Goal: Task Accomplishment & Management: Use online tool/utility

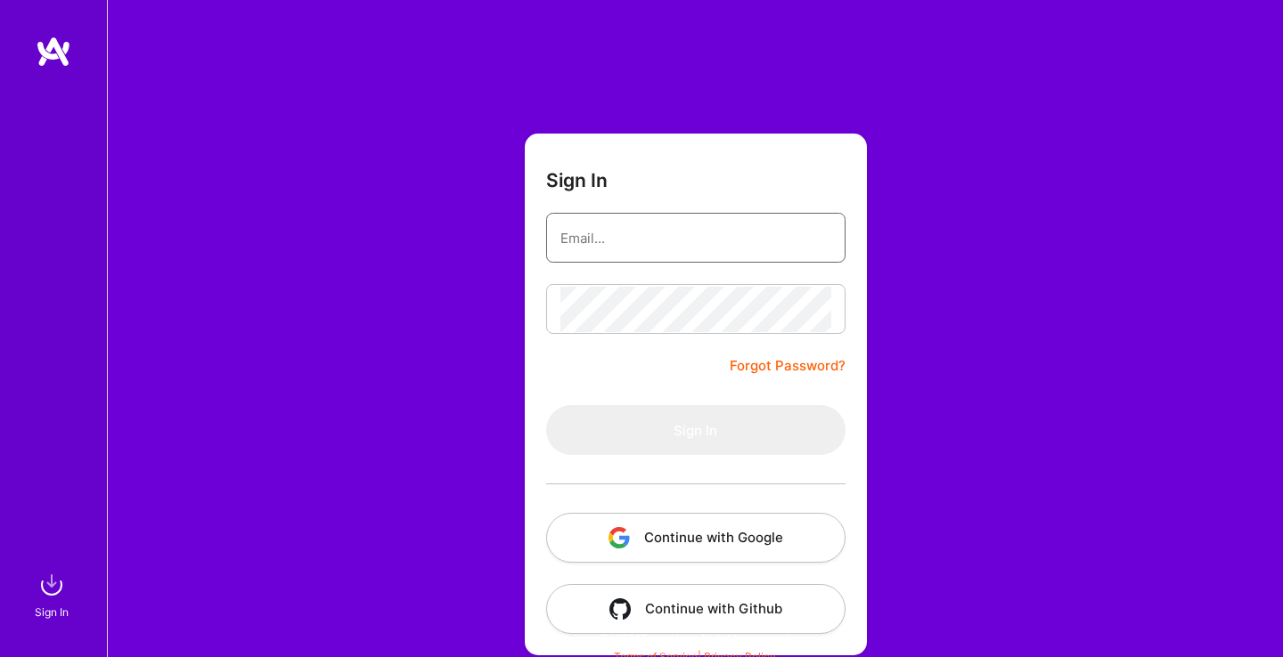
type input "[EMAIL_ADDRESS][DOMAIN_NAME]"
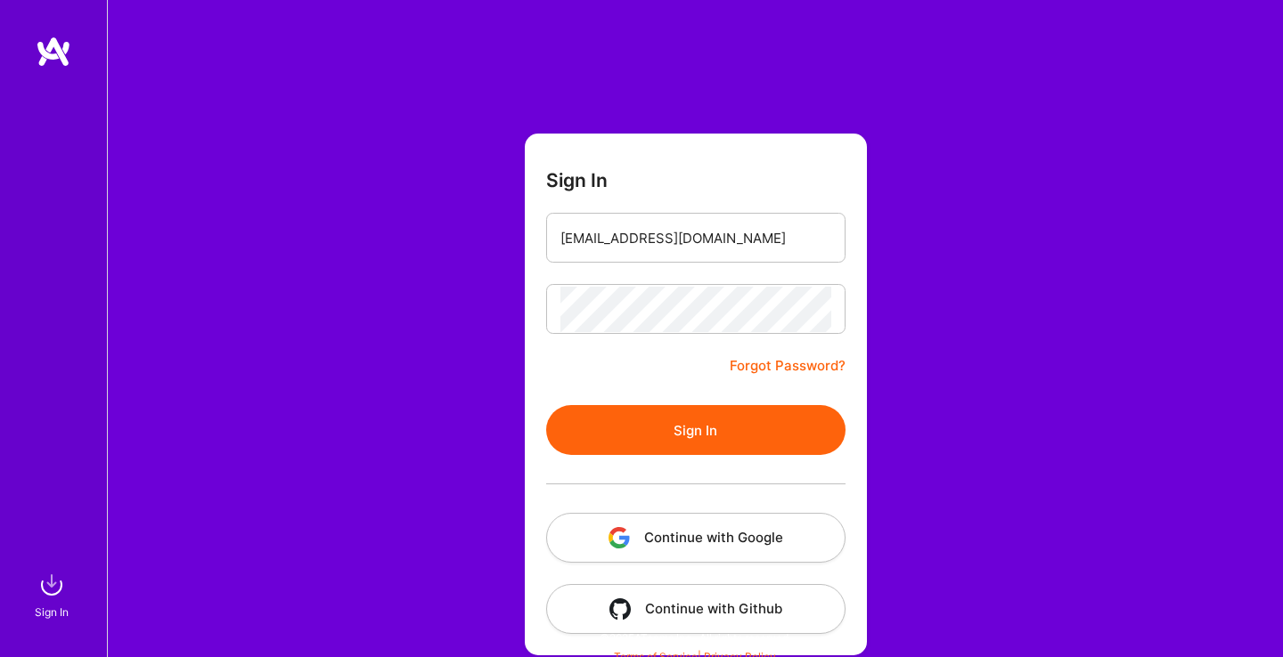
click at [696, 439] on button "Sign In" at bounding box center [695, 430] width 299 height 50
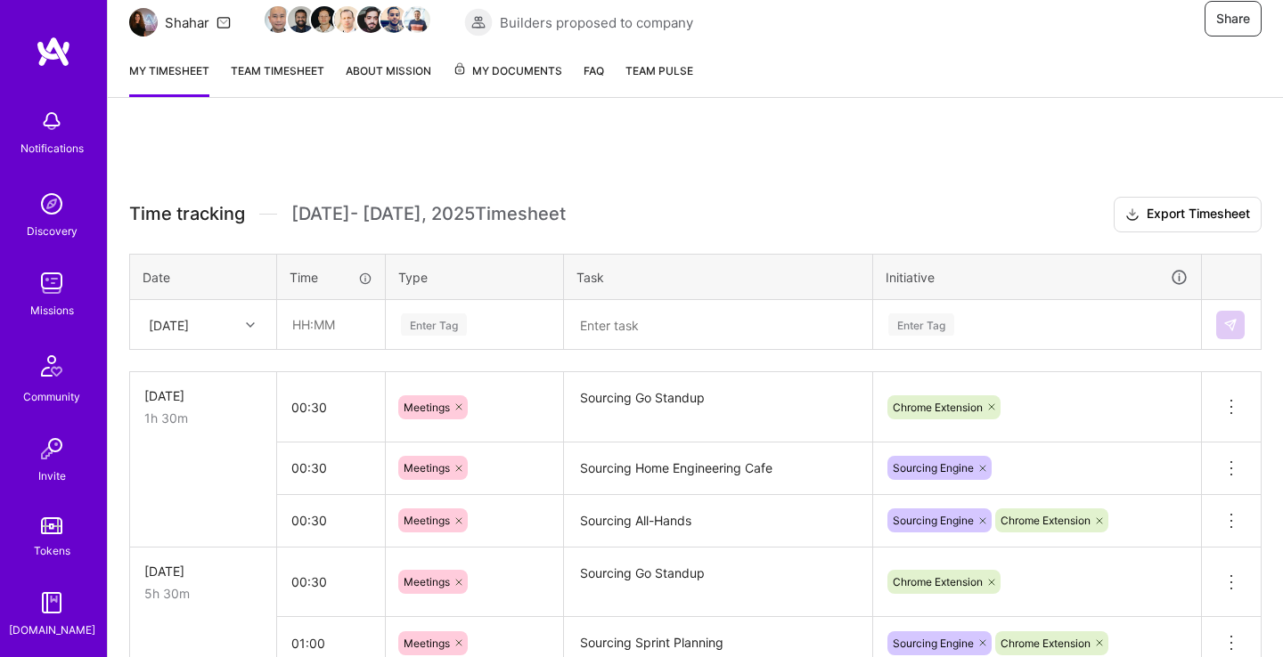
scroll to position [281, 0]
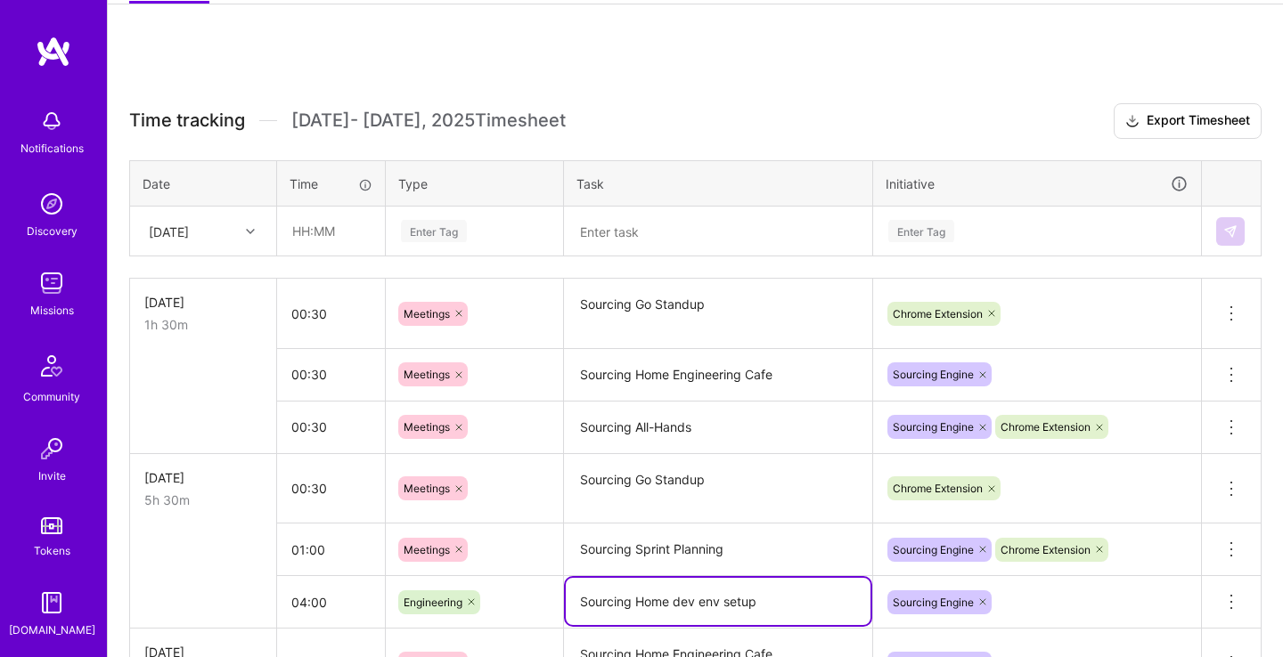
drag, startPoint x: 763, startPoint y: 596, endPoint x: 569, endPoint y: 600, distance: 193.4
click at [569, 600] on textarea "Sourcing Home dev env setup" at bounding box center [718, 601] width 305 height 47
click at [655, 226] on textarea at bounding box center [718, 231] width 305 height 46
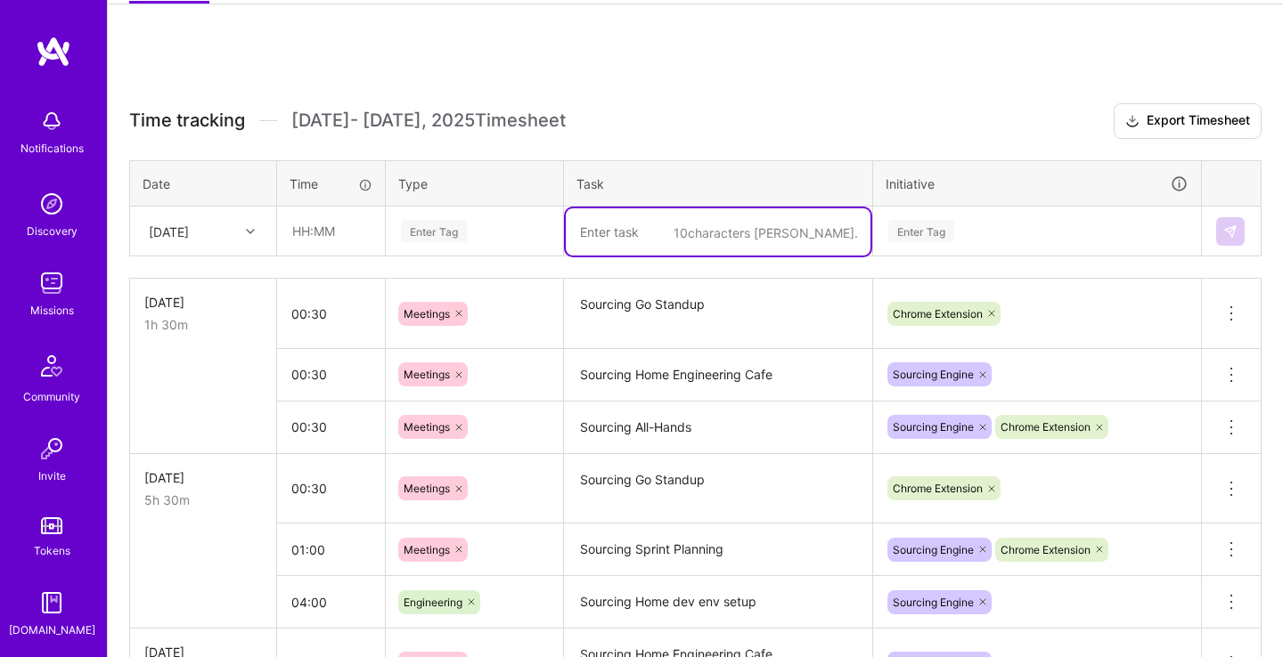
paste textarea "Sourcing Home dev env setup"
type textarea "Sourcing Home dev env setup"
click at [189, 230] on div "[DATE]" at bounding box center [169, 231] width 40 height 19
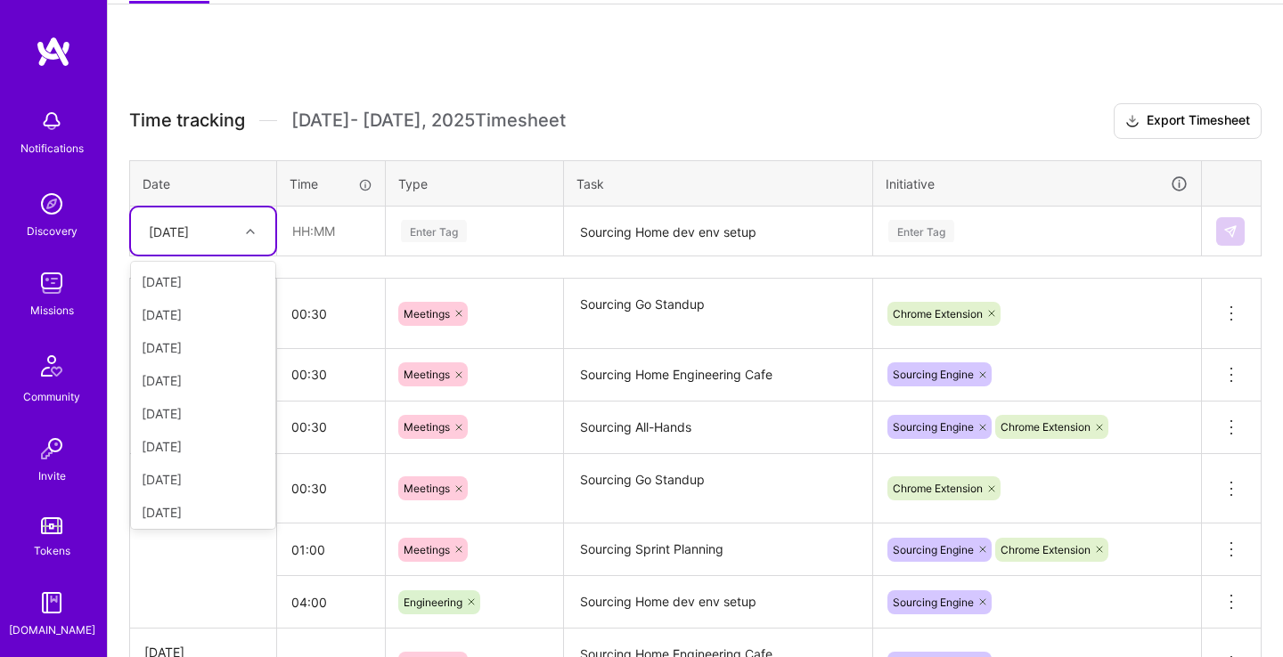
scroll to position [167, 0]
click at [178, 408] on div "[DATE]" at bounding box center [203, 411] width 144 height 33
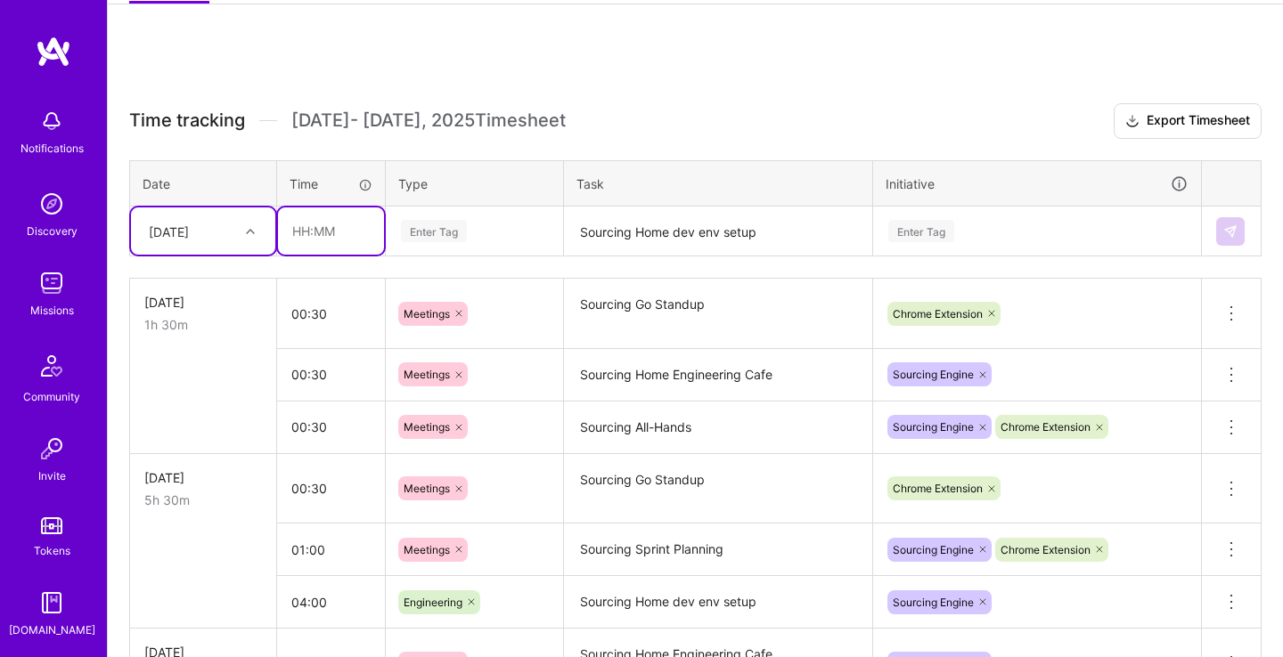
click at [336, 223] on input "text" at bounding box center [331, 231] width 106 height 47
click at [465, 229] on div "Enter Tag" at bounding box center [434, 231] width 66 height 28
type input "05:00"
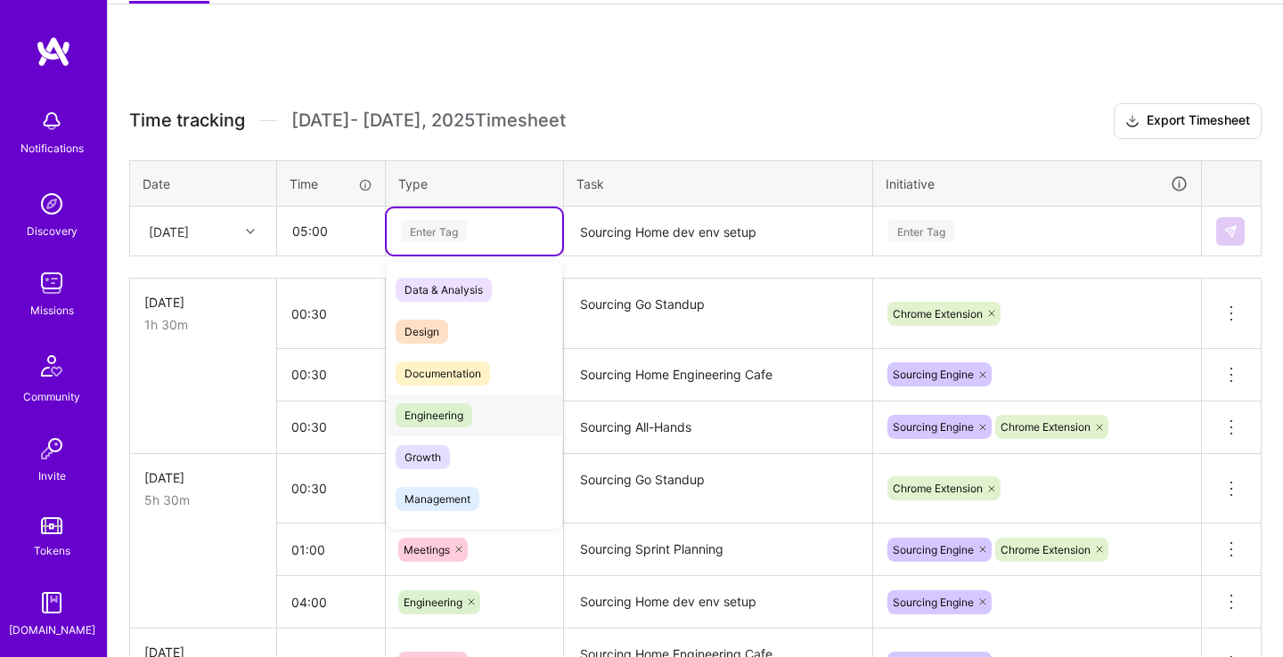
click at [492, 413] on div "Engineering" at bounding box center [475, 416] width 176 height 42
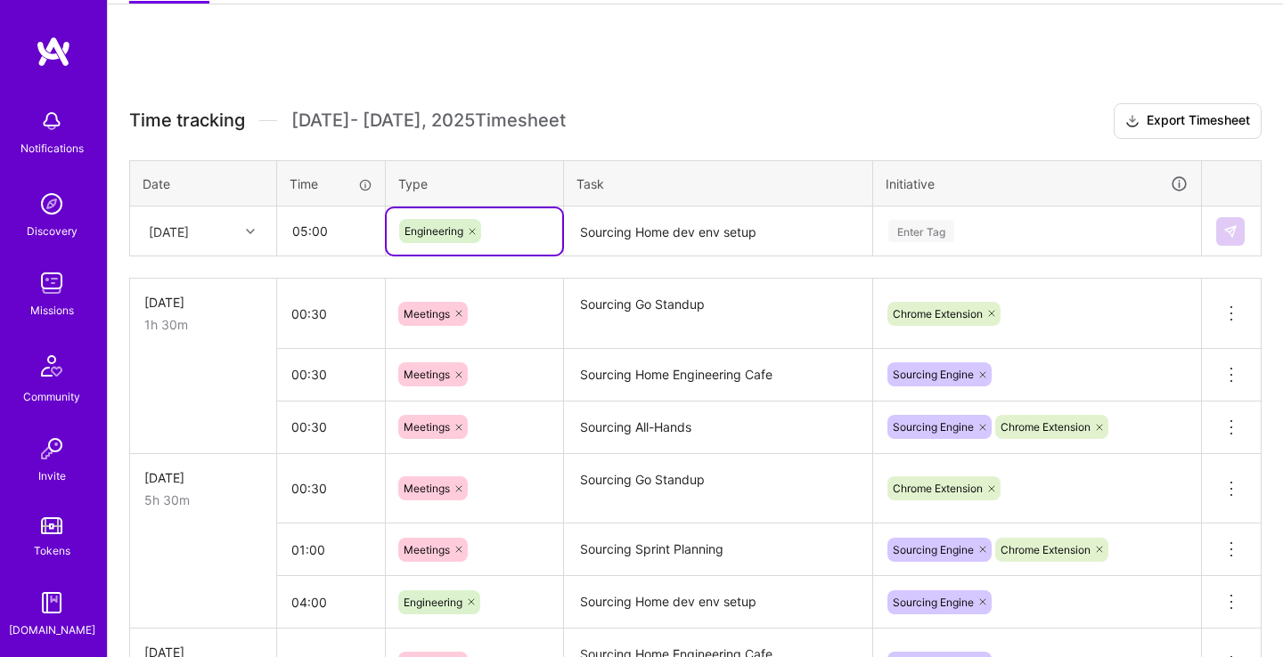
click at [976, 231] on div "Enter Tag" at bounding box center [1036, 231] width 301 height 22
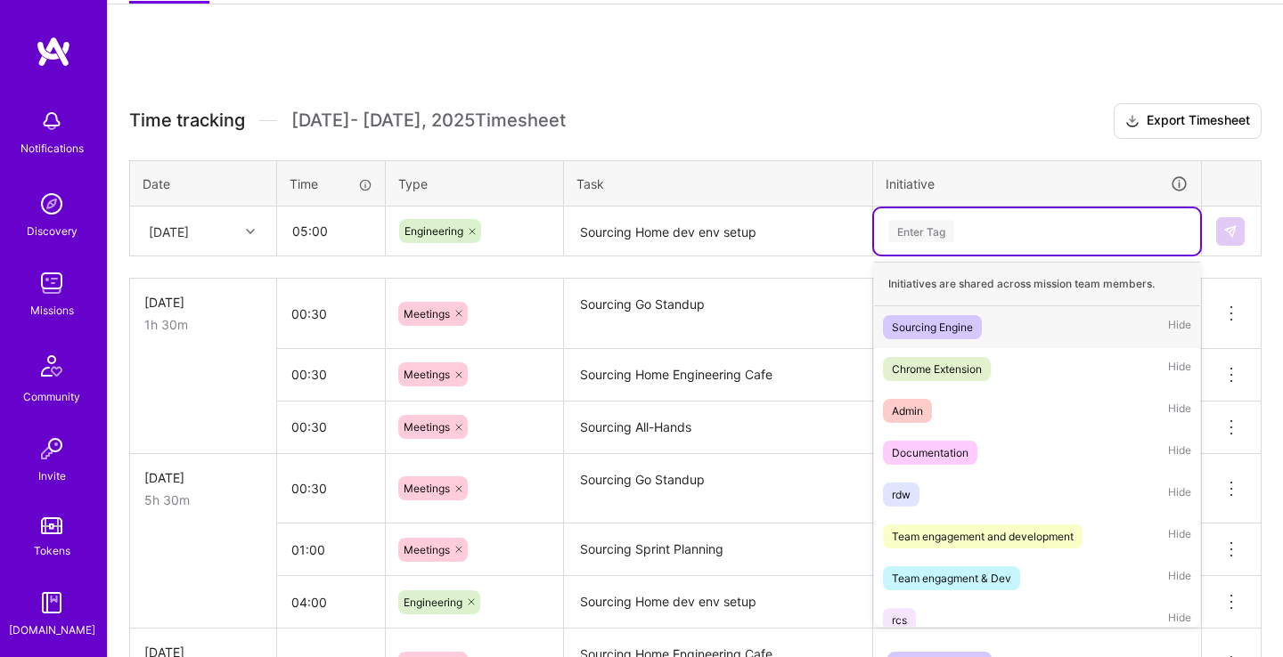
click at [1014, 328] on div "Sourcing Engine Hide" at bounding box center [1037, 327] width 326 height 42
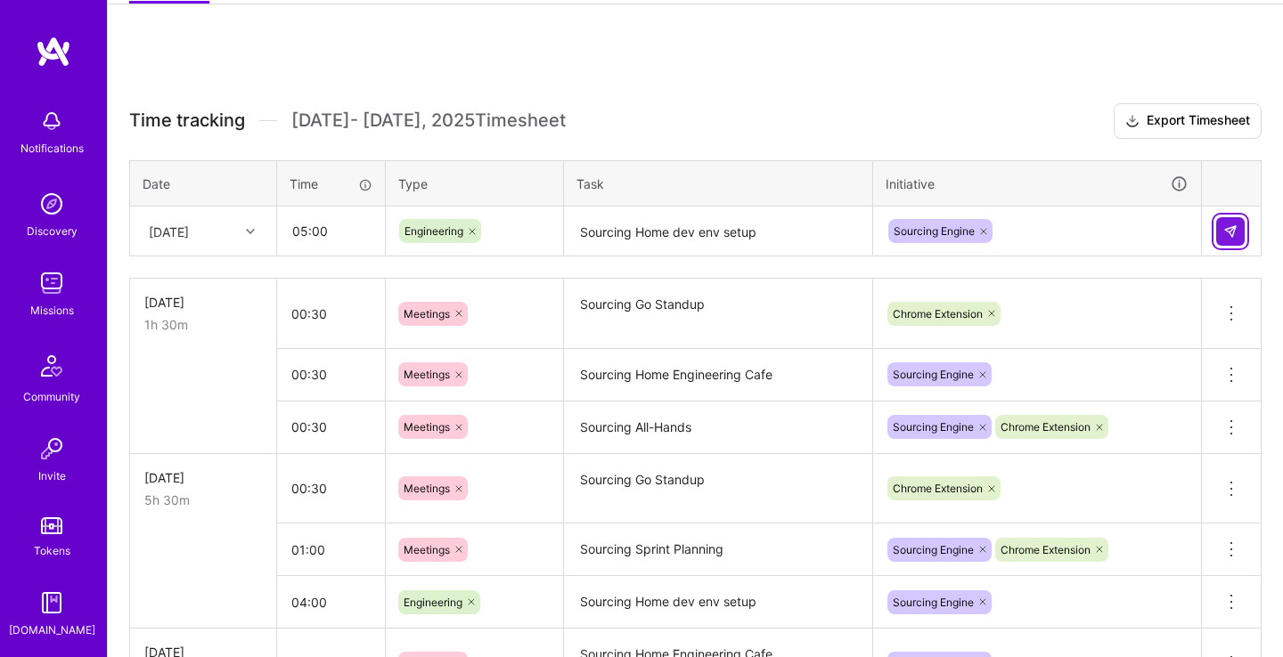
click at [1237, 223] on button at bounding box center [1230, 231] width 29 height 29
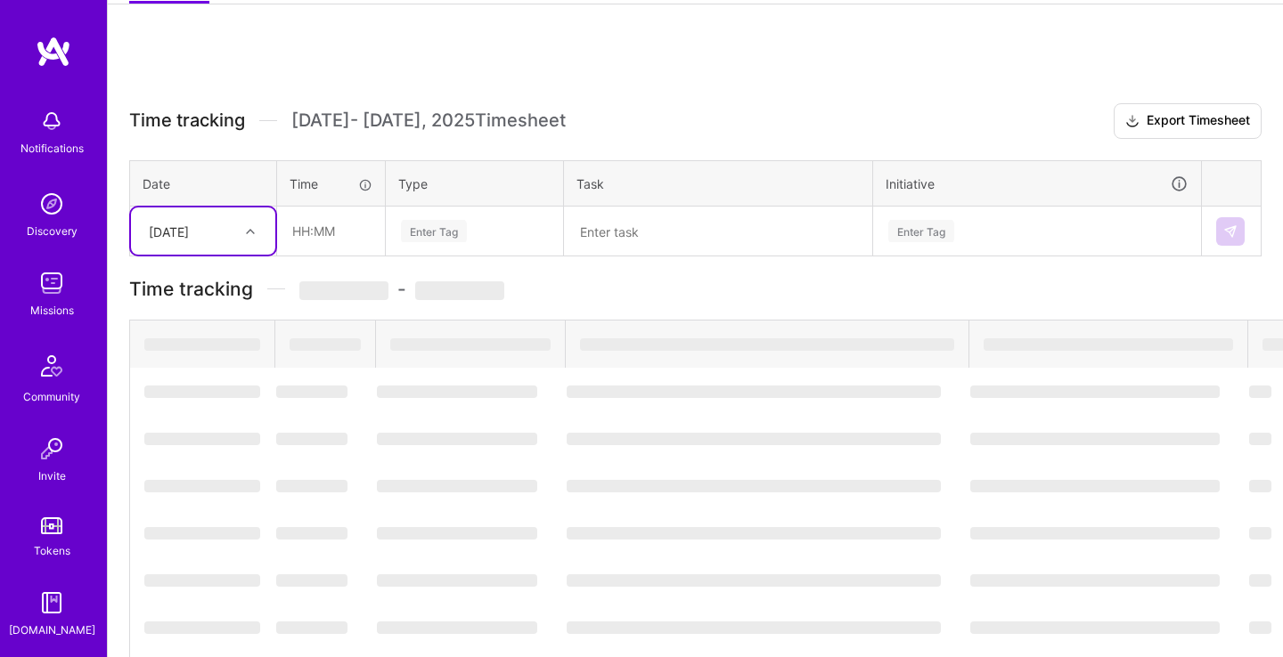
click at [189, 226] on div "[DATE]" at bounding box center [169, 231] width 40 height 19
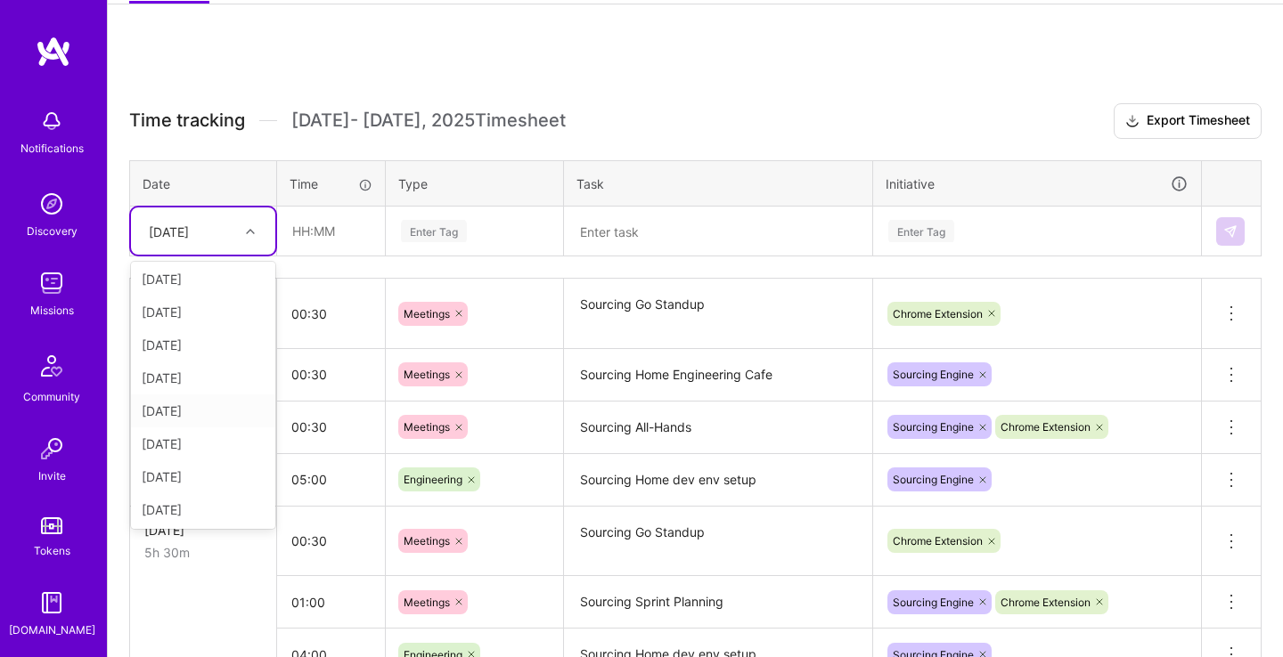
click at [195, 412] on div "[DATE]" at bounding box center [203, 411] width 144 height 33
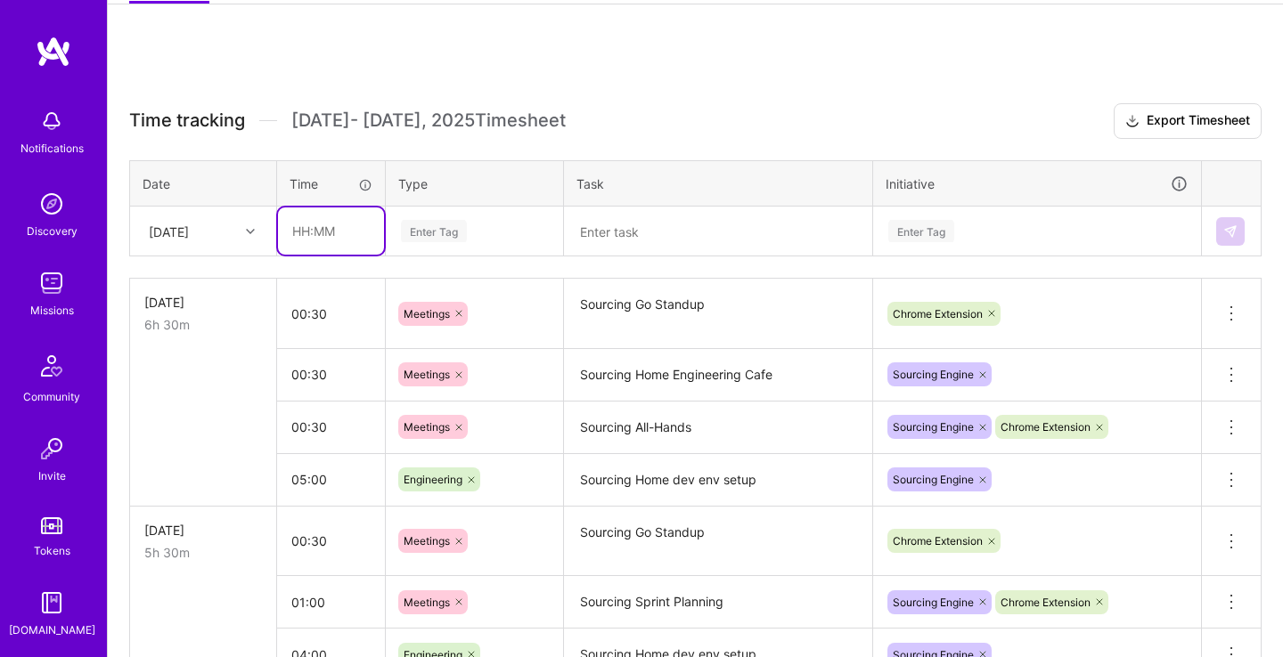
click at [350, 229] on input "text" at bounding box center [331, 231] width 106 height 47
click at [502, 217] on div "Enter Tag" at bounding box center [475, 231] width 176 height 46
type input "06:30"
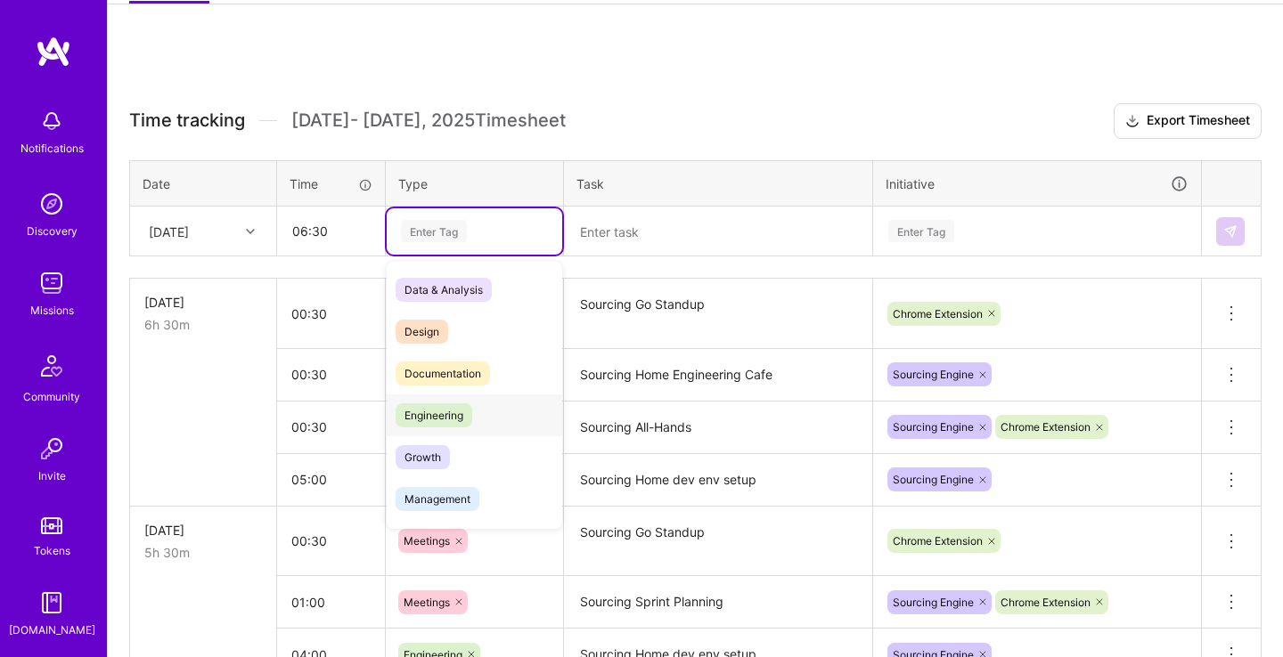
click at [473, 421] on div "Engineering" at bounding box center [475, 416] width 176 height 42
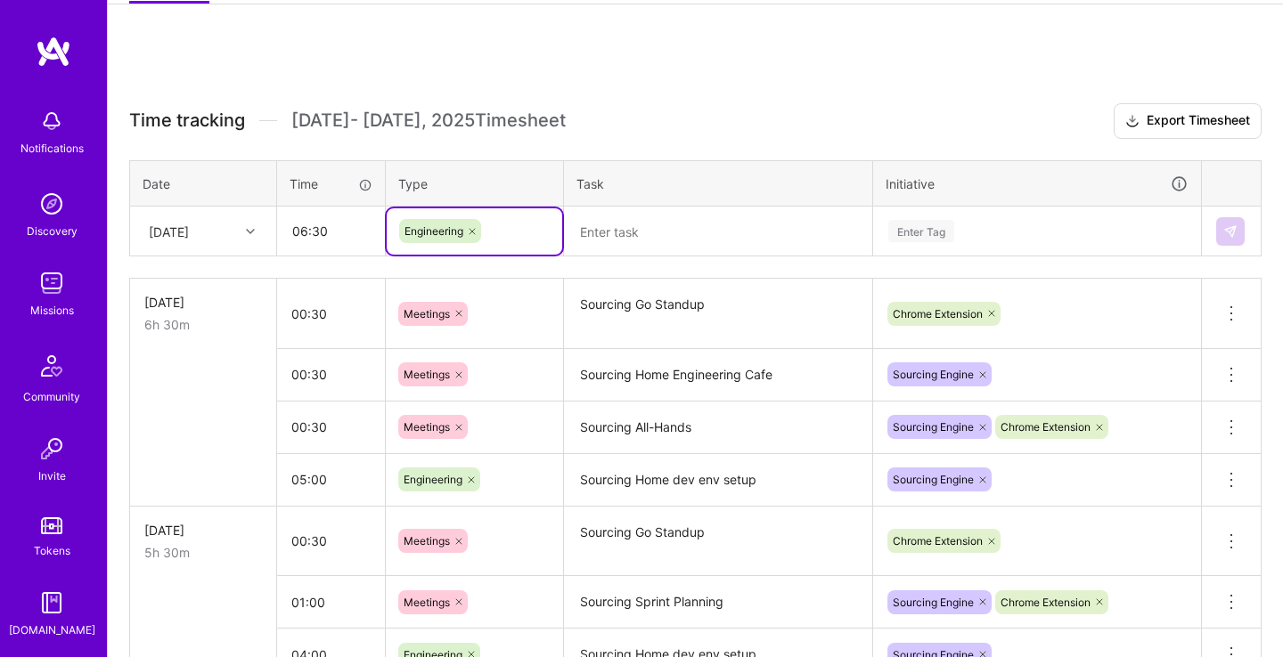
click at [665, 233] on textarea at bounding box center [718, 231] width 305 height 47
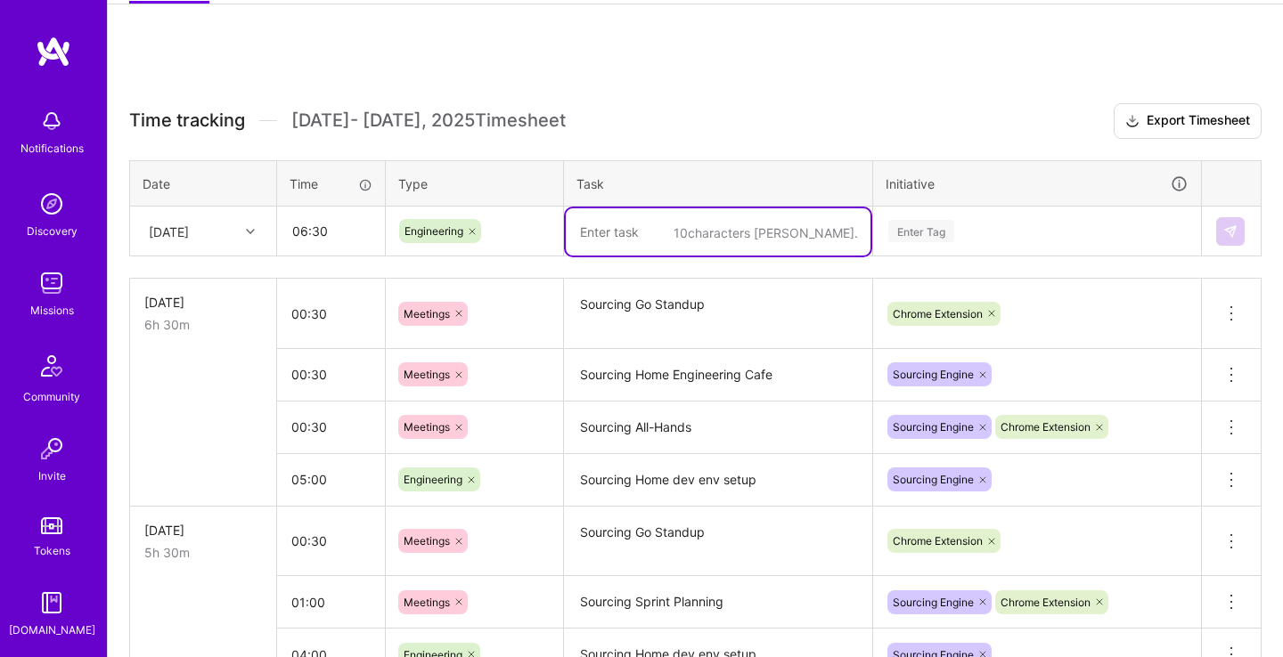
paste textarea "Sourcing Home dev env setup"
type textarea "Sourcing Home dev env setup"
click at [1002, 218] on div "Enter Tag" at bounding box center [1037, 231] width 326 height 46
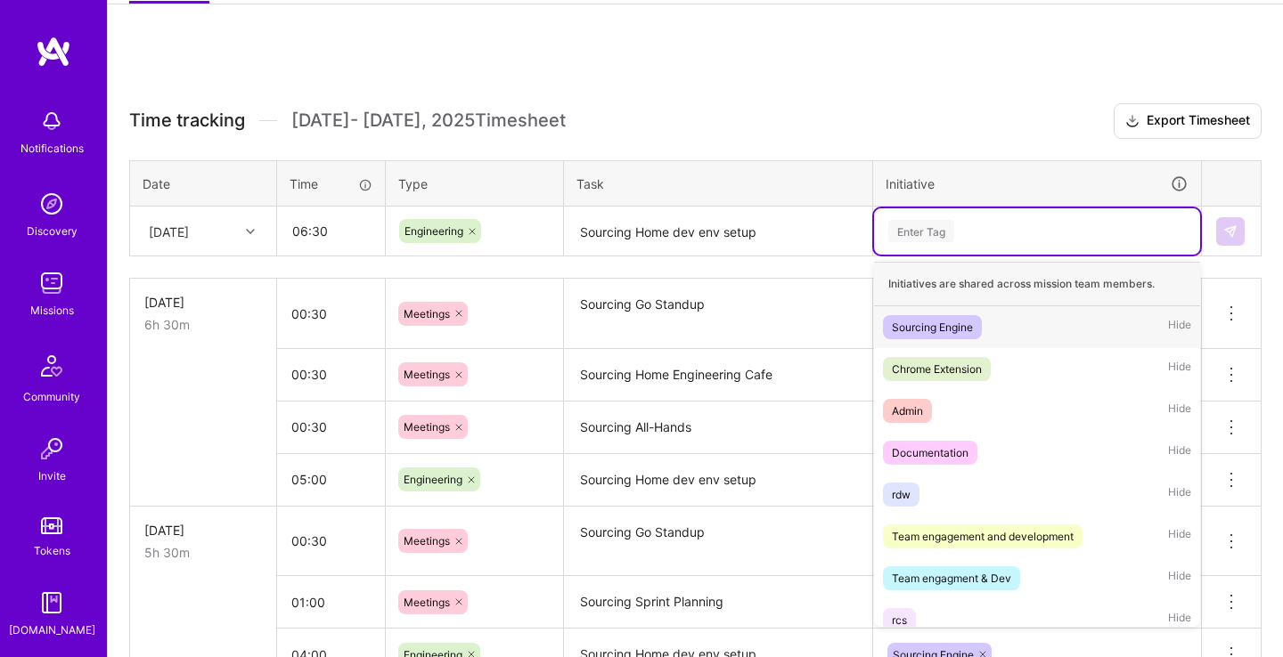
click at [980, 319] on span "Sourcing Engine" at bounding box center [932, 327] width 99 height 24
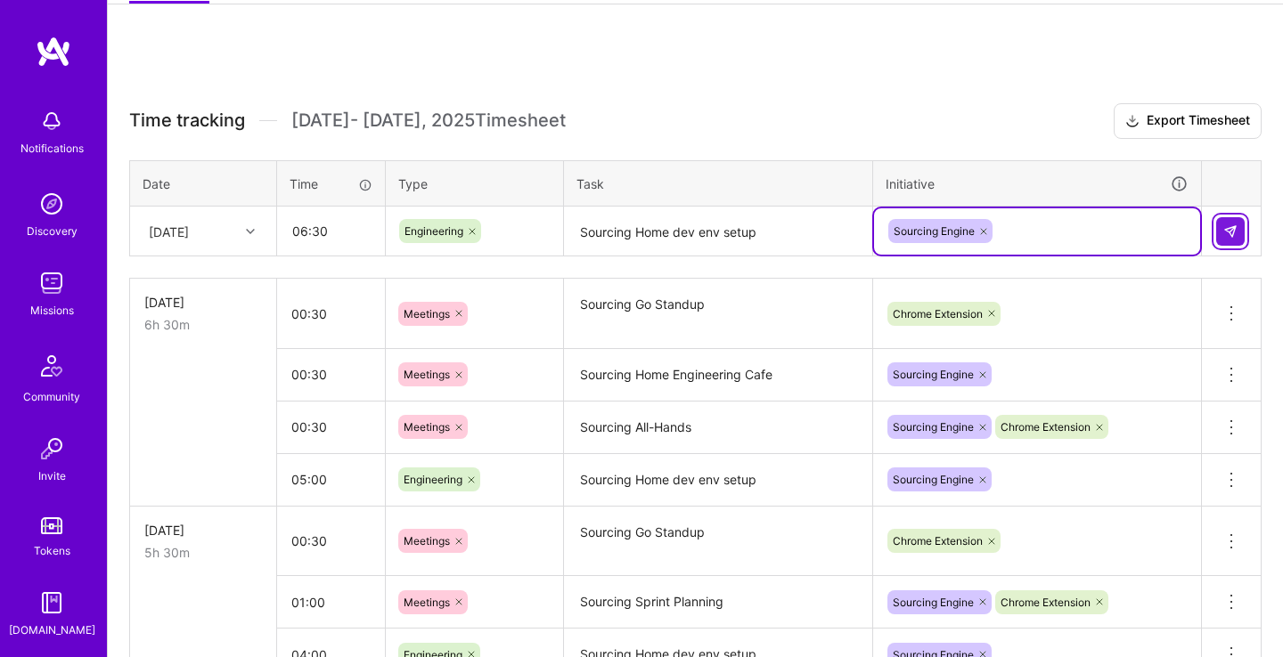
click at [1234, 225] on img at bounding box center [1230, 232] width 14 height 14
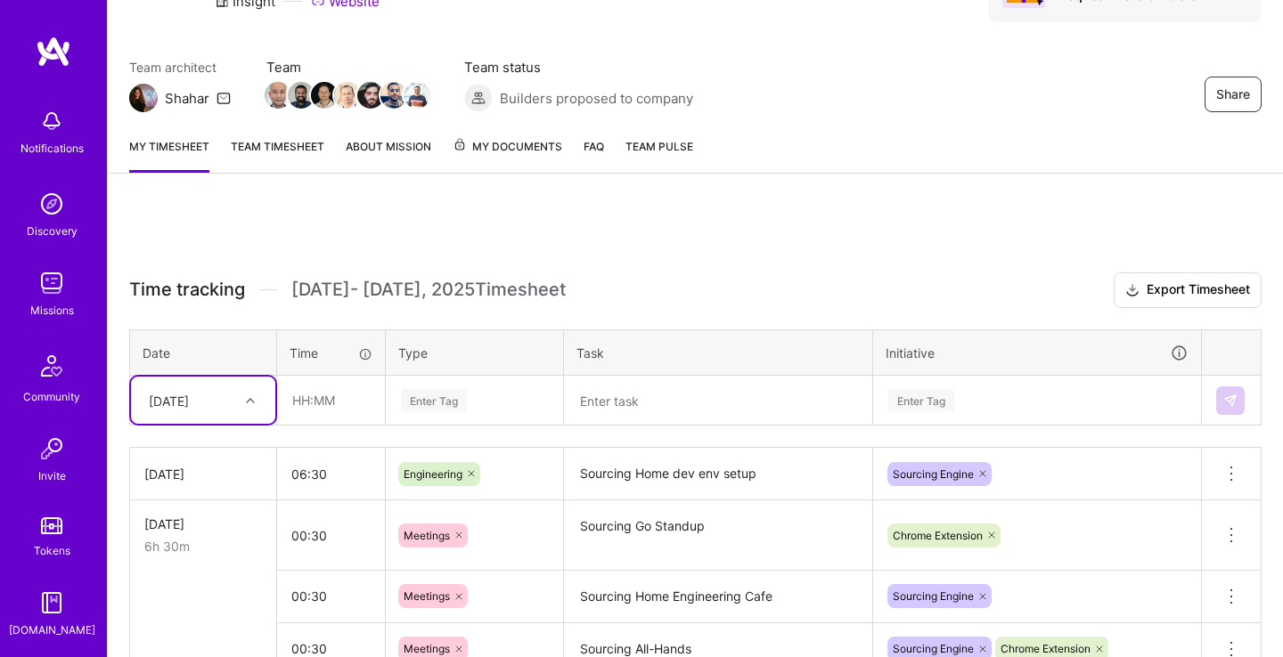
scroll to position [187, 0]
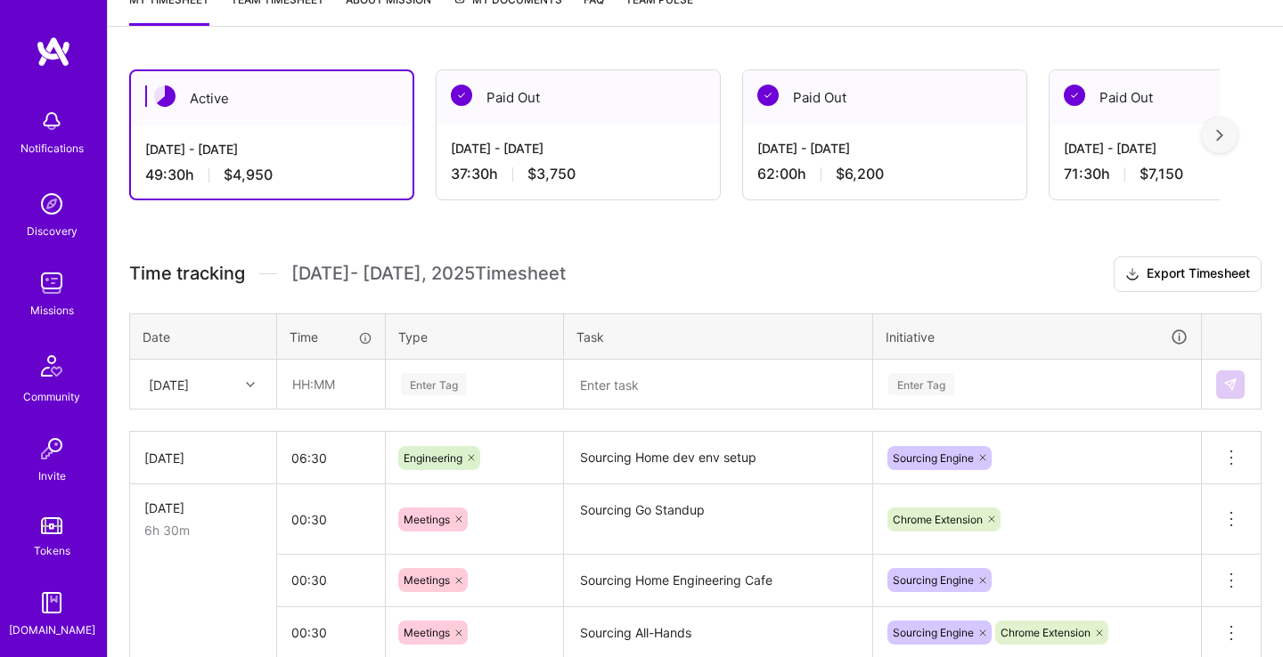
click at [196, 397] on td "[DATE]" at bounding box center [203, 385] width 147 height 50
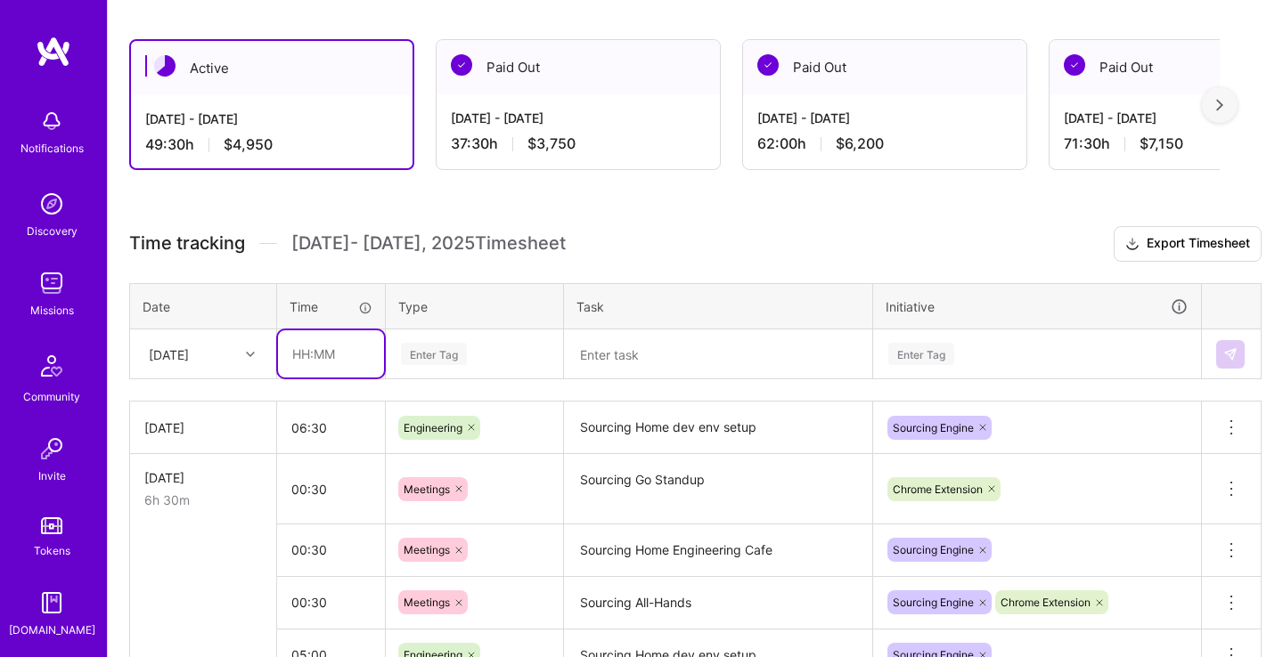
click at [307, 347] on input "text" at bounding box center [331, 354] width 106 height 47
click at [432, 352] on div "Enter Tag" at bounding box center [434, 354] width 66 height 28
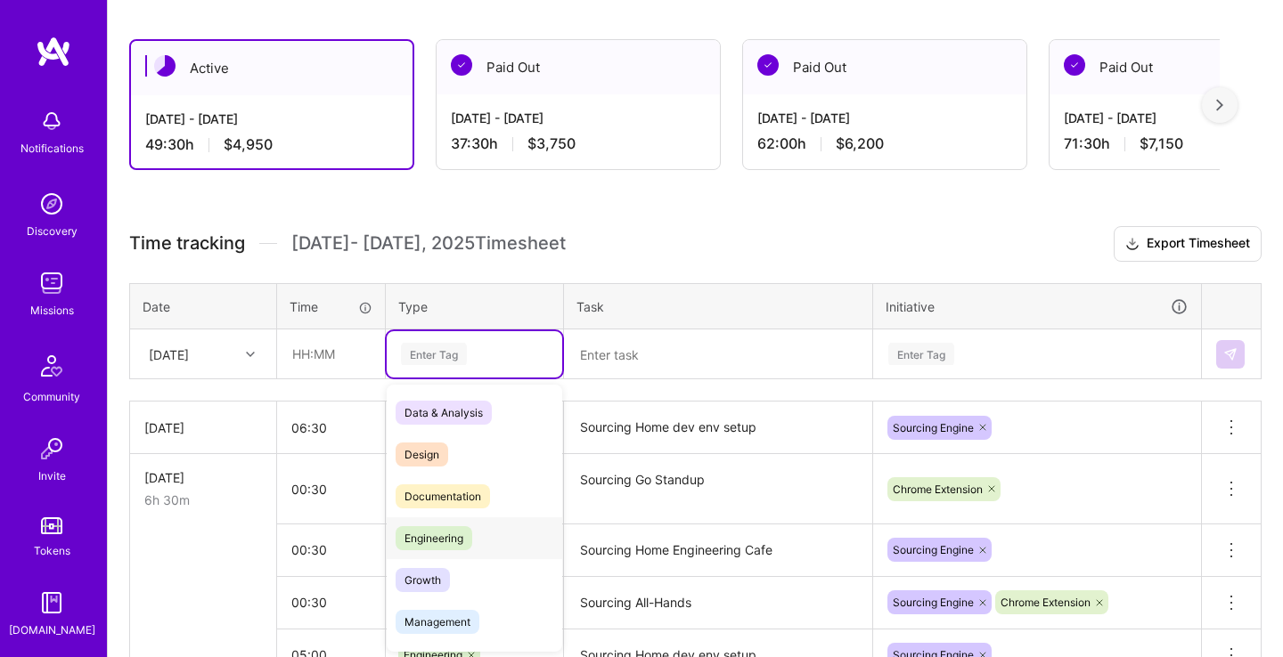
click at [470, 542] on span "Engineering" at bounding box center [434, 539] width 77 height 24
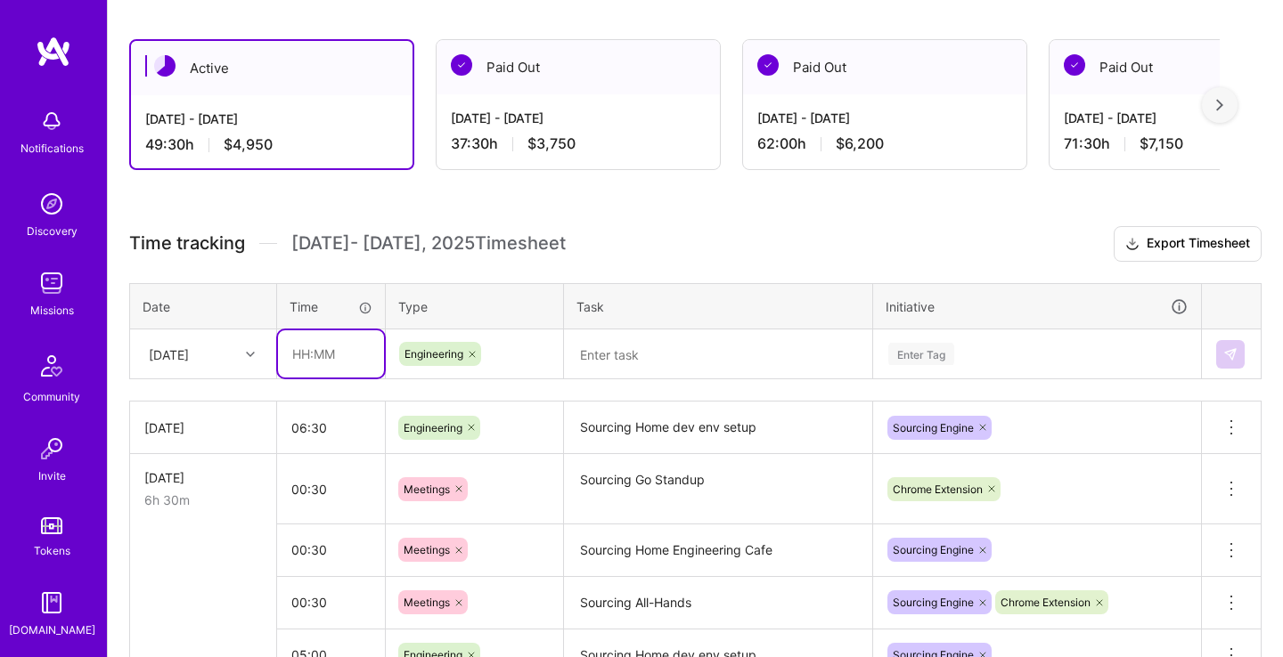
click at [356, 356] on input "text" at bounding box center [331, 354] width 106 height 47
type input "02:30"
click at [670, 366] on textarea at bounding box center [718, 354] width 305 height 46
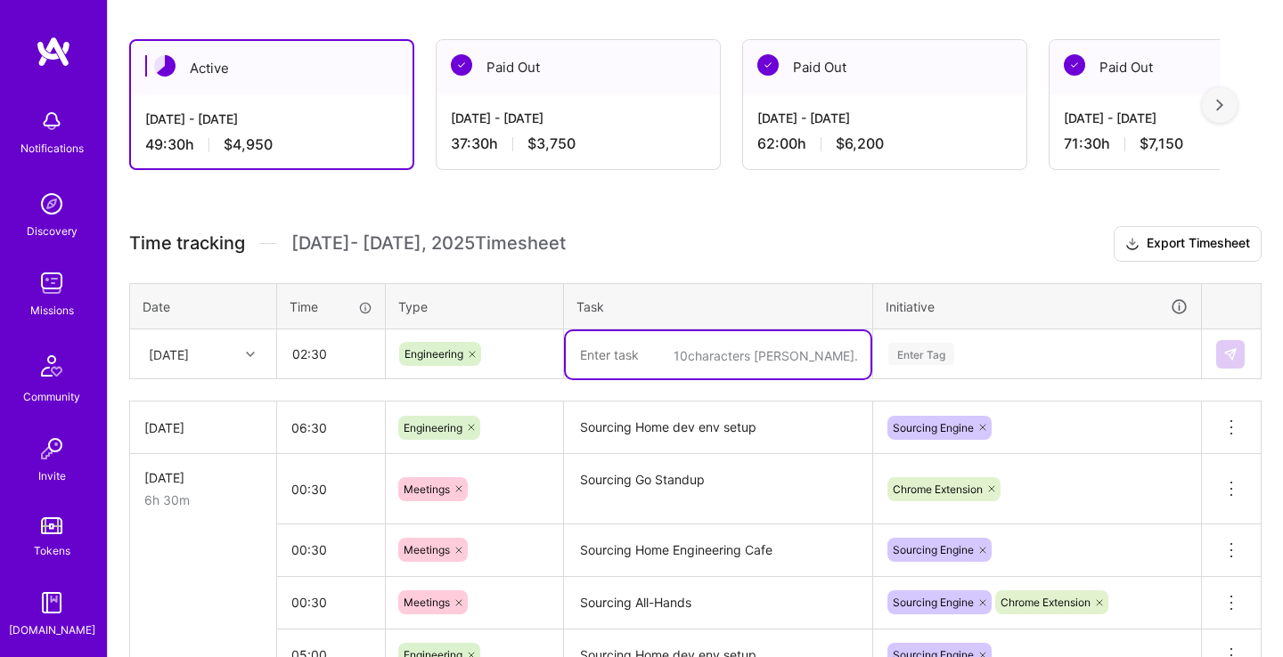
paste textarea "Sourcing Home dev env setup"
type textarea "Sourcing Home dev env setup"
click at [1001, 346] on div "Enter Tag" at bounding box center [1037, 354] width 326 height 46
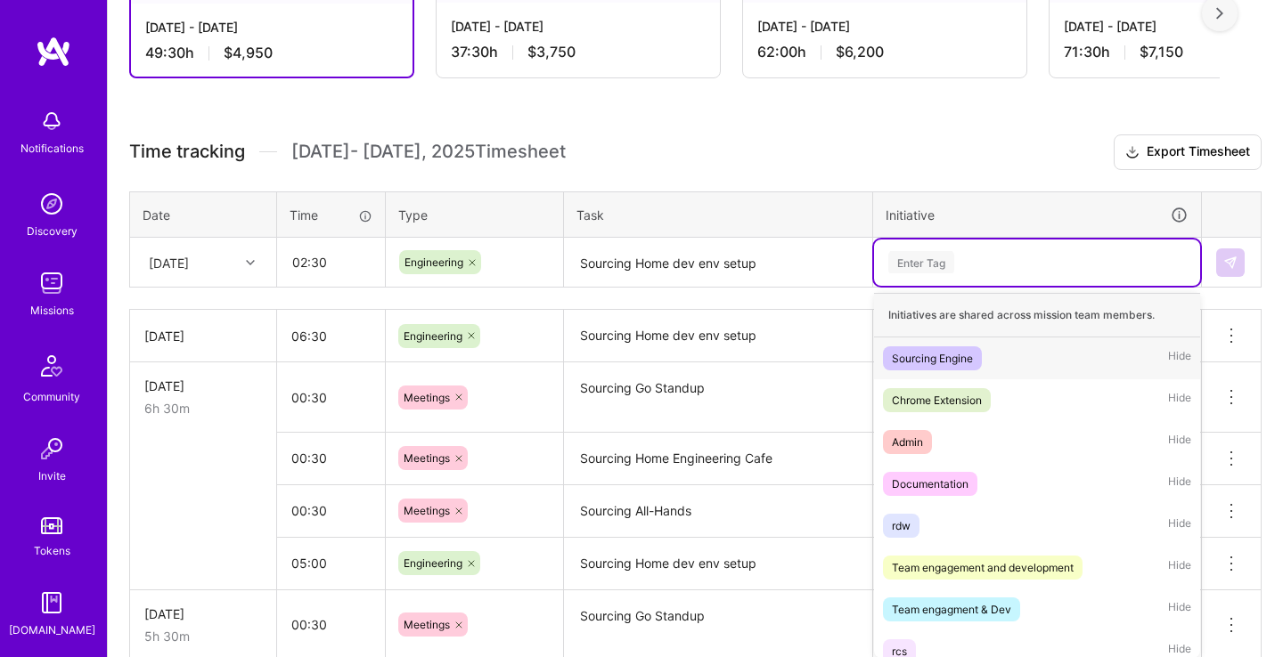
scroll to position [386, 0]
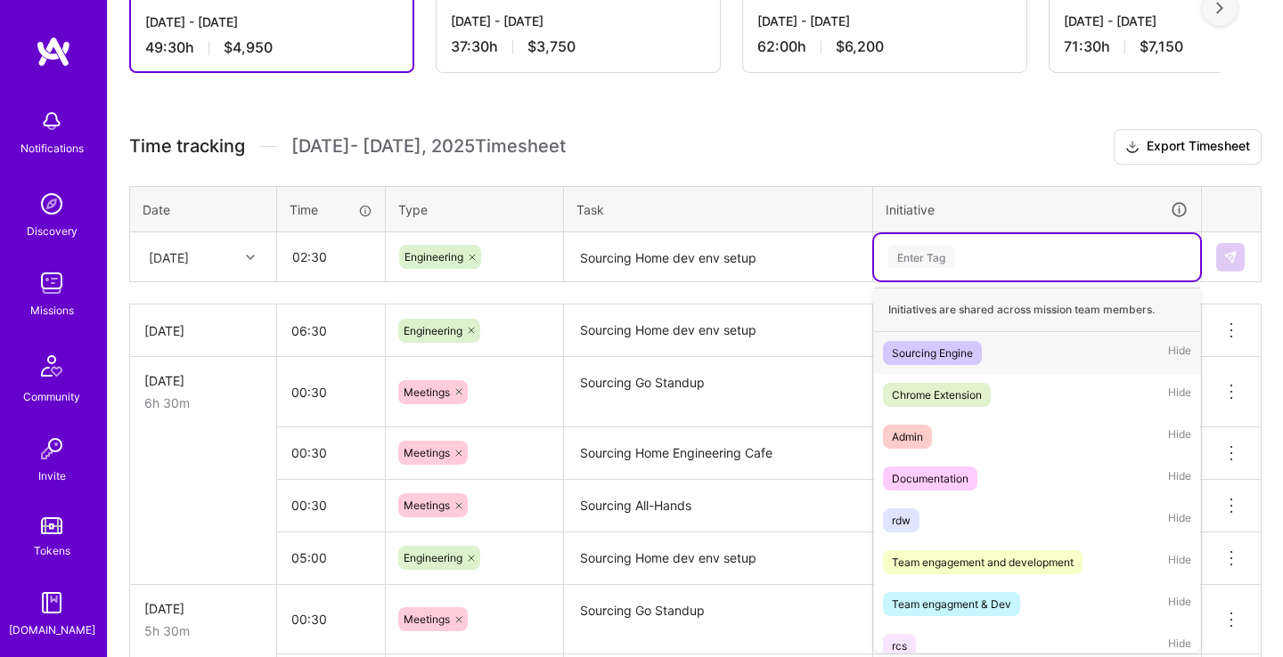
click at [1005, 345] on div "Sourcing Engine Hide" at bounding box center [1037, 353] width 326 height 42
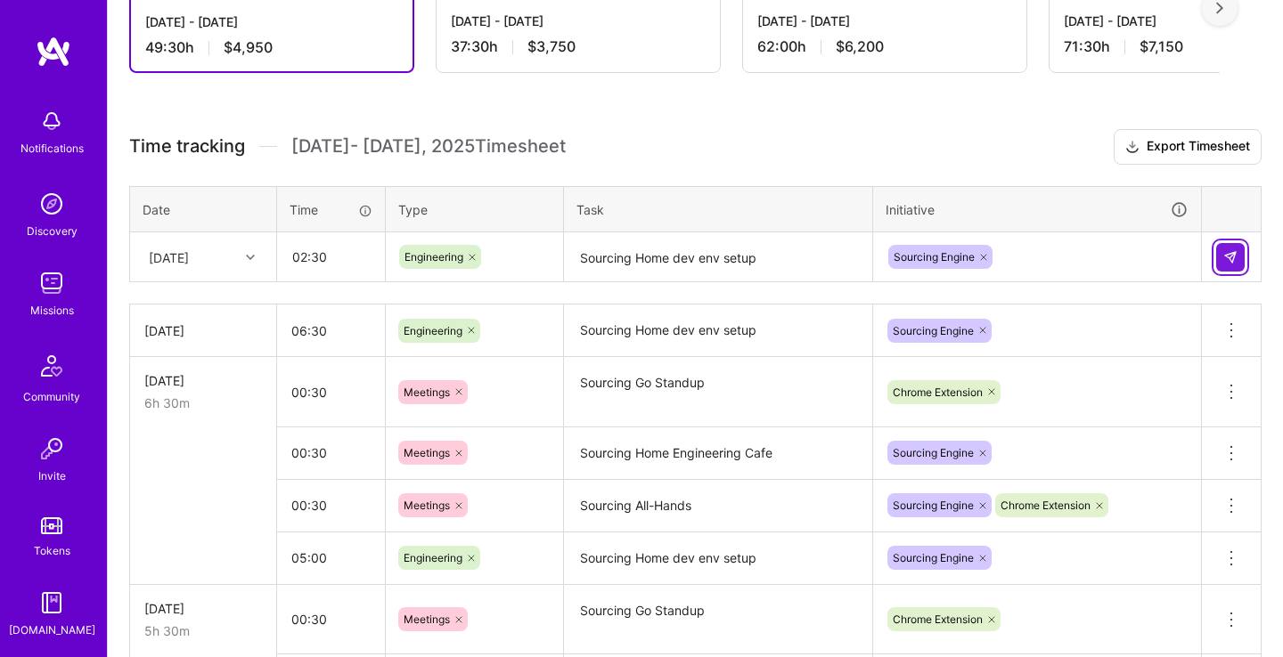
click at [1219, 252] on button at bounding box center [1230, 257] width 29 height 29
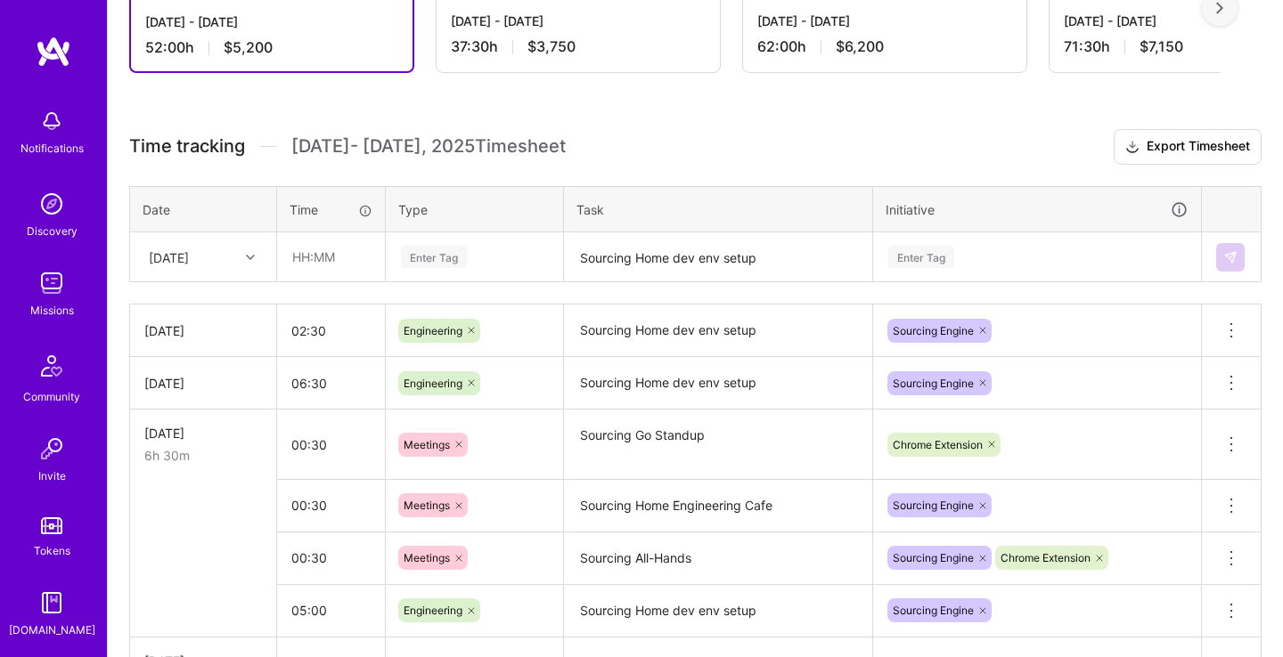
click at [690, 258] on textarea "Sourcing Home dev env setup" at bounding box center [718, 257] width 305 height 47
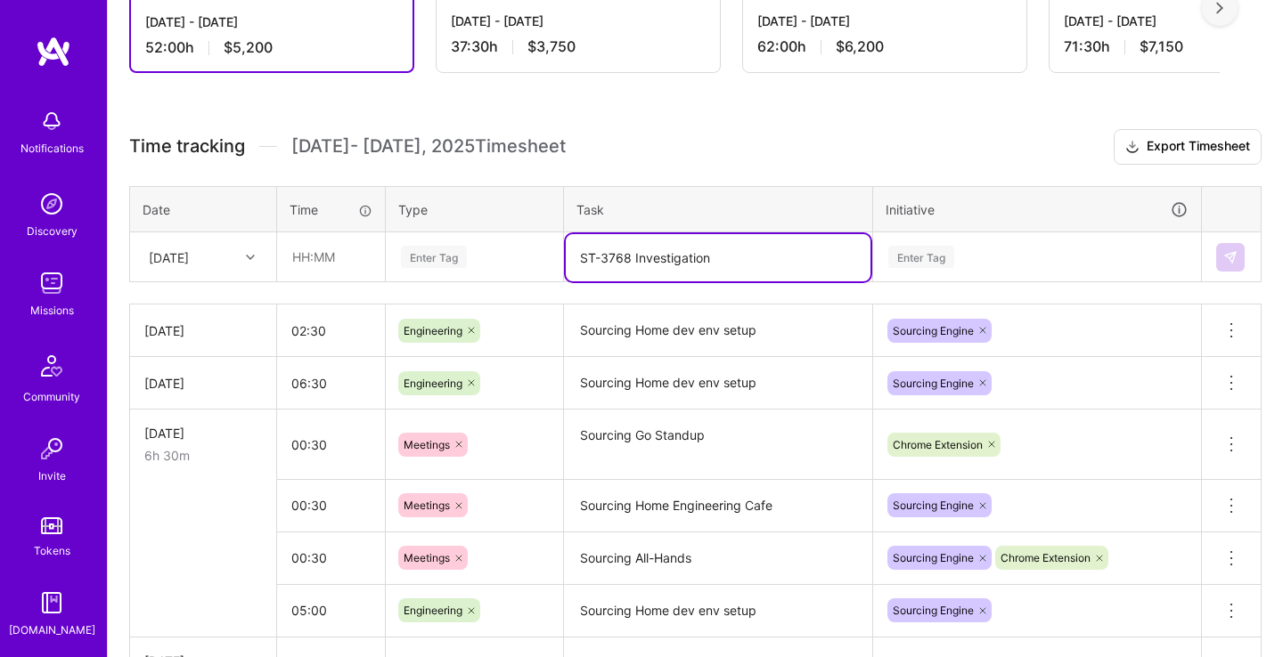
type textarea "ST-3768 Investigation"
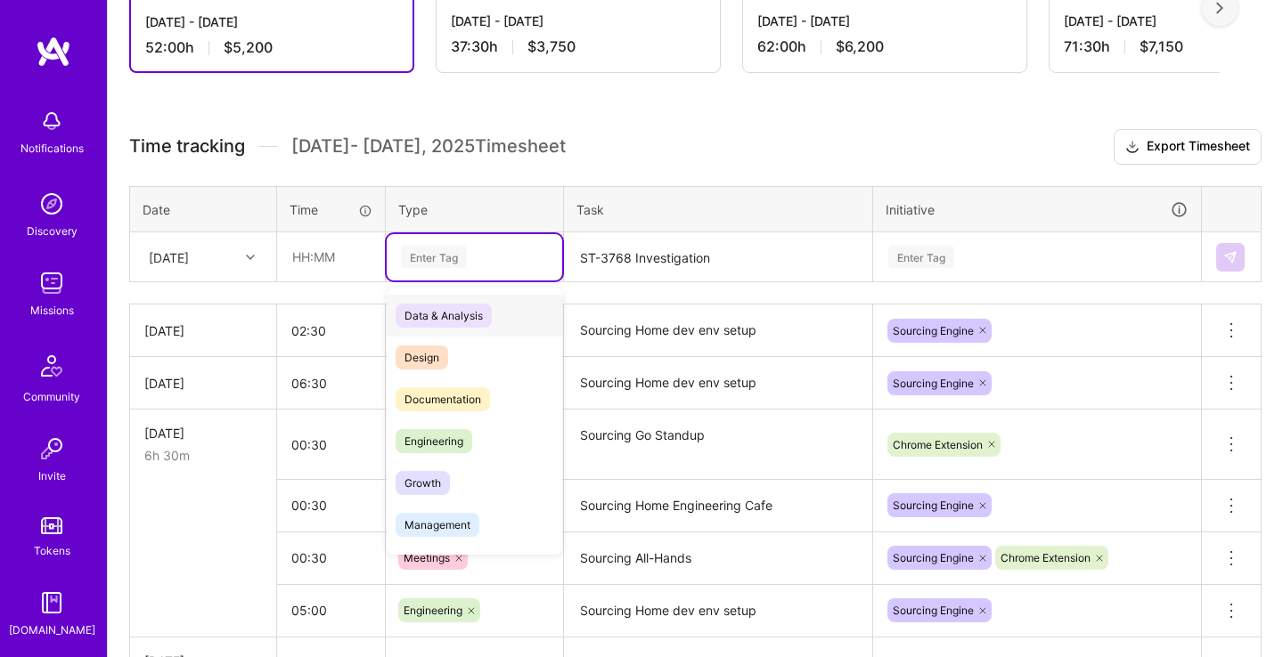
click at [475, 239] on div "Enter Tag" at bounding box center [475, 257] width 176 height 46
click at [476, 426] on div "Engineering" at bounding box center [475, 441] width 176 height 42
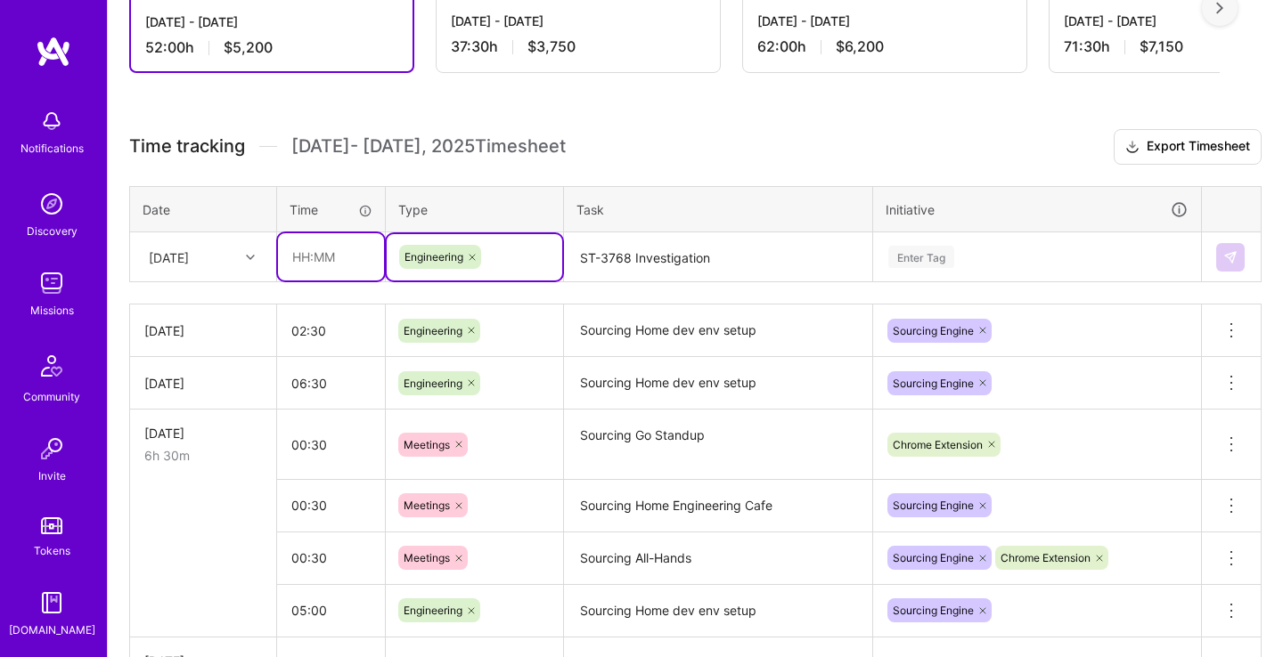
click at [339, 264] on input "text" at bounding box center [331, 256] width 106 height 47
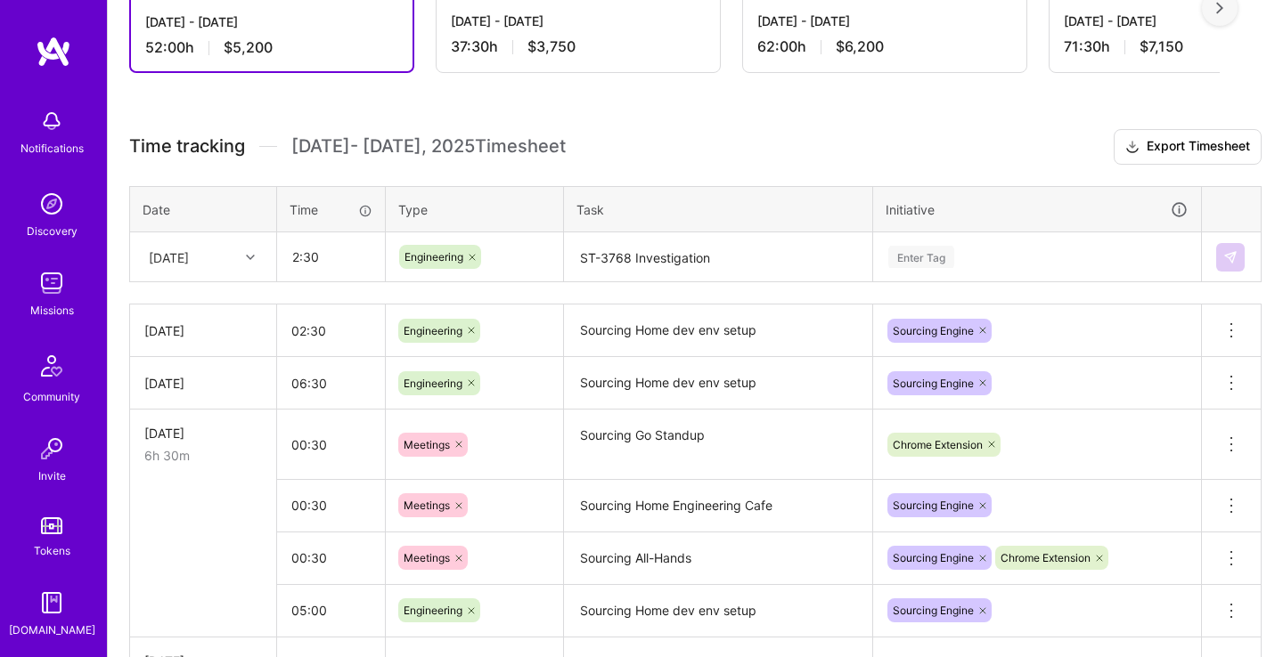
click at [985, 241] on div "Enter Tag" at bounding box center [1037, 257] width 326 height 46
type input "02:30"
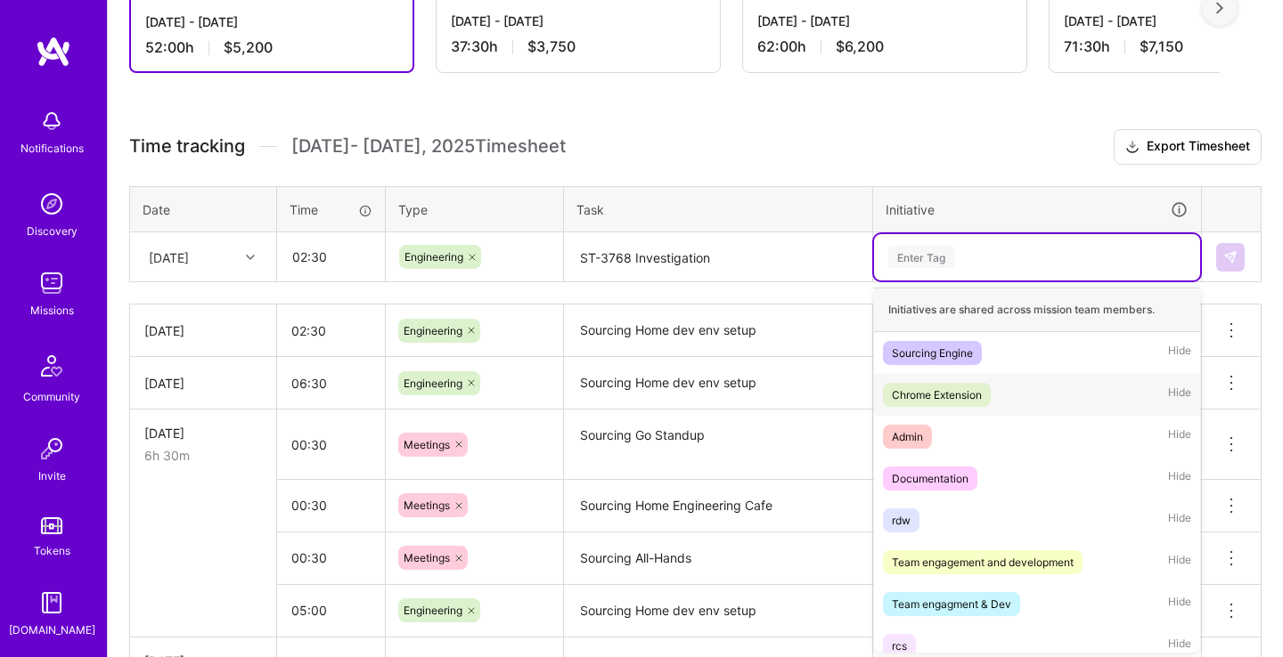
click at [1002, 388] on div "Chrome Extension Hide" at bounding box center [1037, 395] width 326 height 42
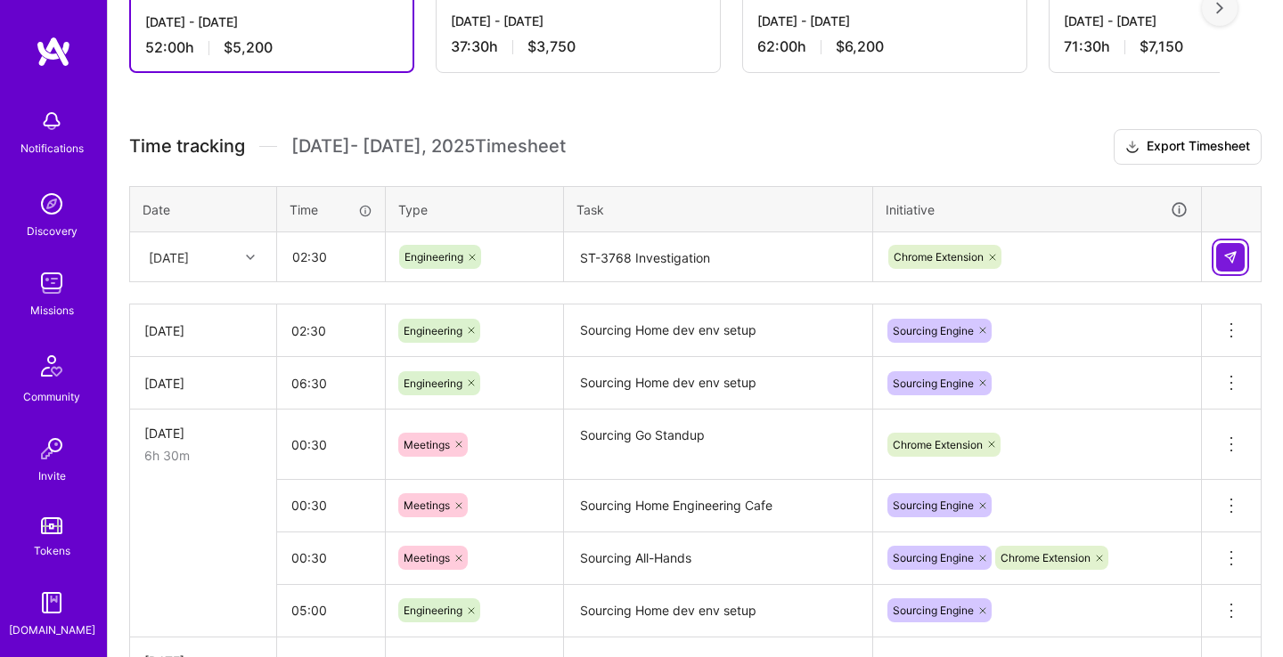
click at [1229, 247] on button at bounding box center [1230, 257] width 29 height 29
